Goal: Check status: Check status

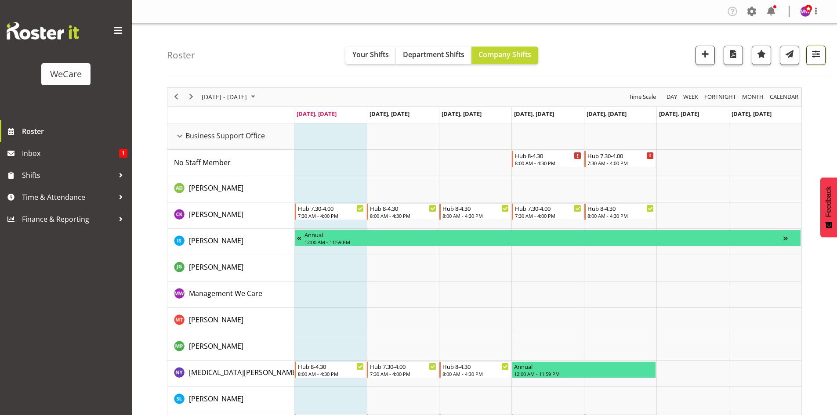
click at [821, 59] on span "button" at bounding box center [816, 53] width 11 height 11
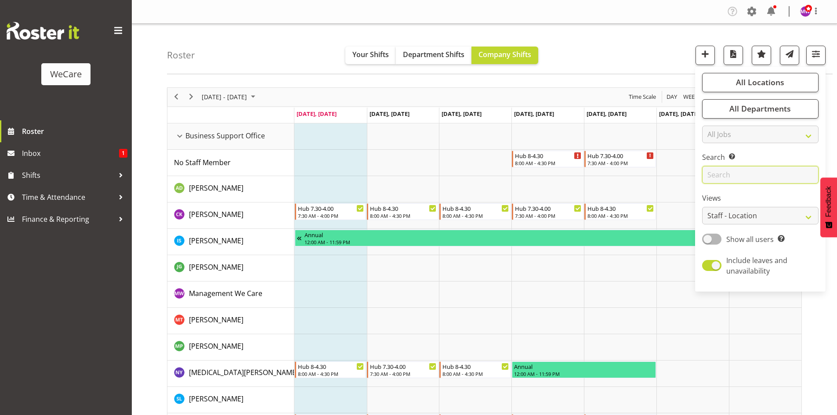
click at [732, 178] on input "text" at bounding box center [760, 175] width 116 height 18
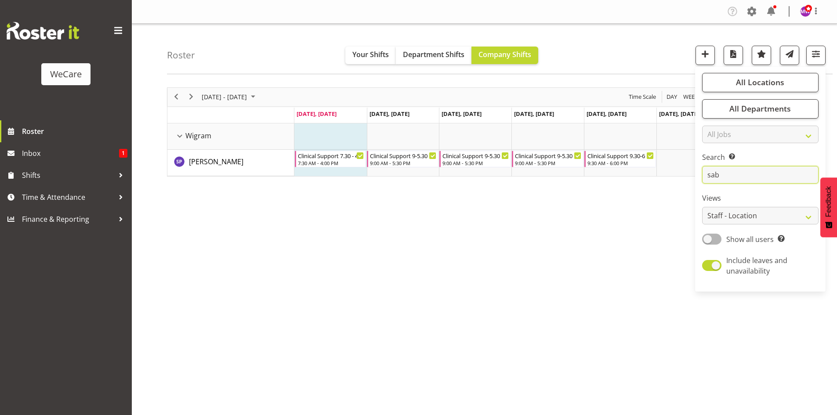
type input "sab"
click at [157, 104] on div "Roster Your Shifts Department Shifts Company Shifts All Locations Clear Busines…" at bounding box center [485, 228] width 706 height 409
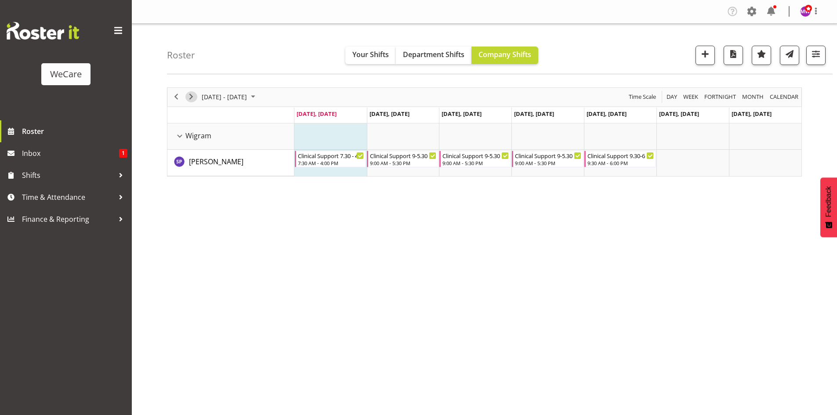
click at [189, 94] on span "Next" at bounding box center [191, 96] width 11 height 11
click at [176, 96] on span "Previous" at bounding box center [176, 96] width 11 height 11
